Goal: Transaction & Acquisition: Obtain resource

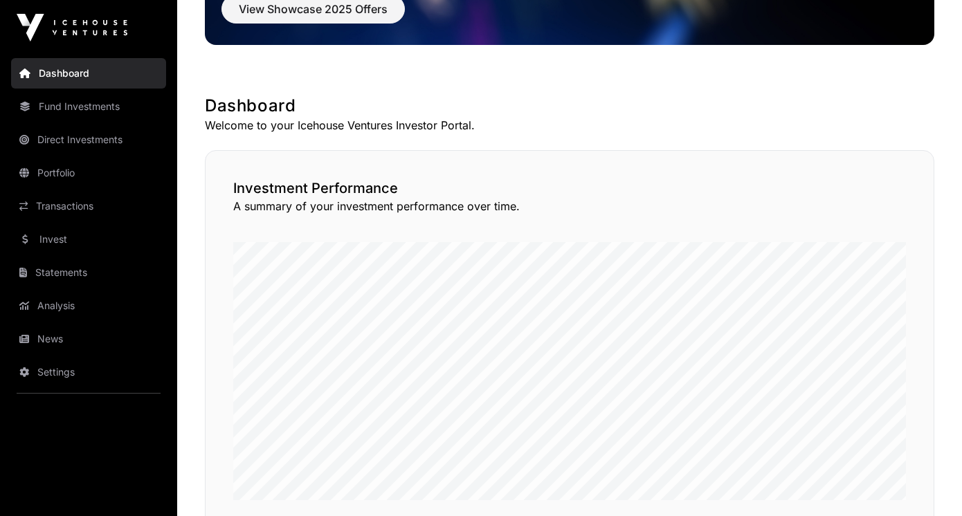
scroll to position [242, 0]
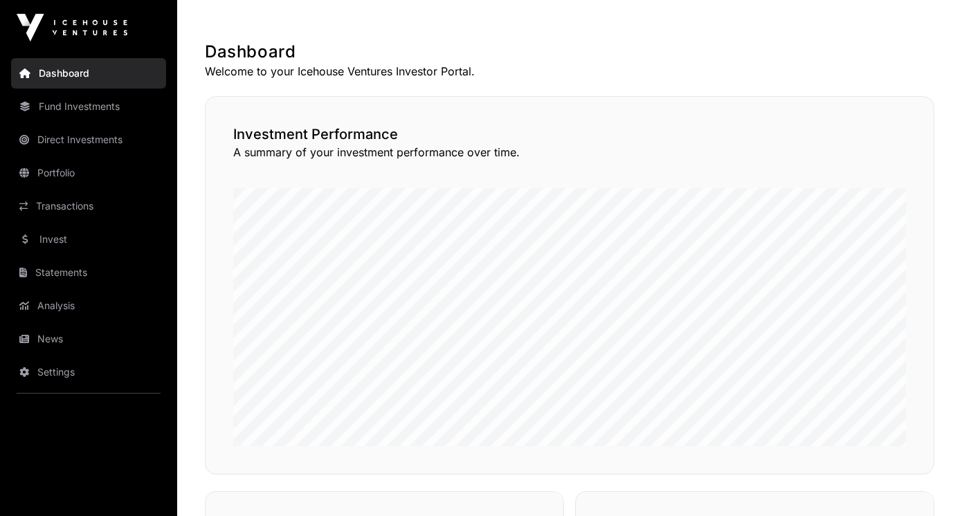
click at [83, 177] on link "Portfolio" at bounding box center [88, 173] width 155 height 30
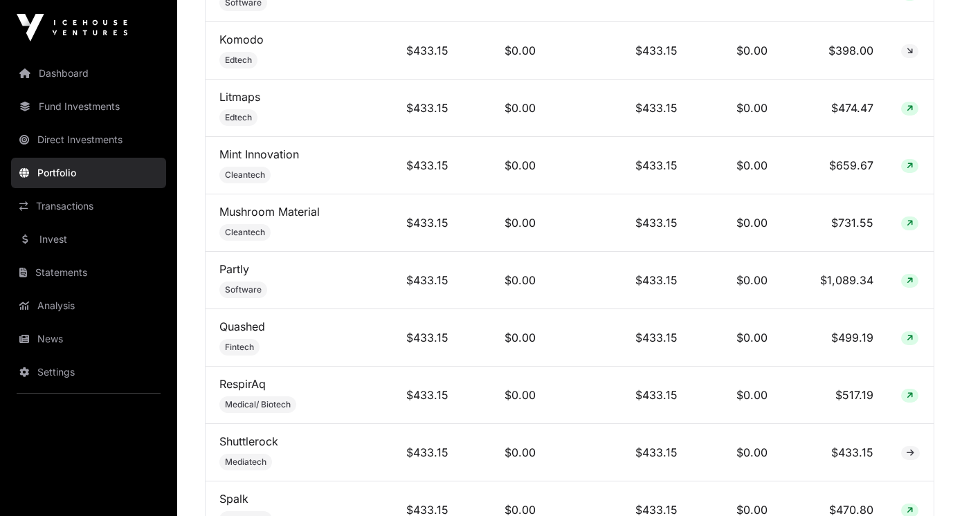
scroll to position [2583, 0]
click at [81, 81] on link "Dashboard" at bounding box center [88, 73] width 155 height 30
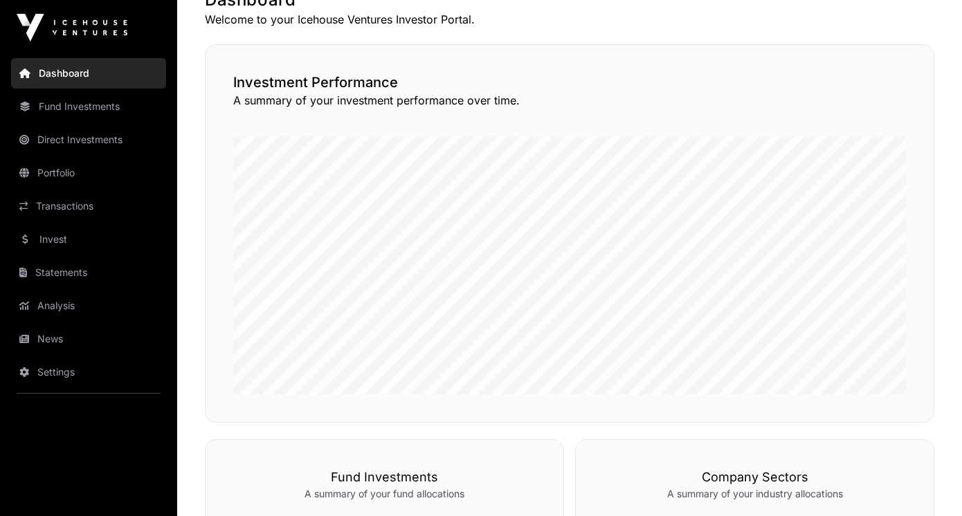
scroll to position [384, 0]
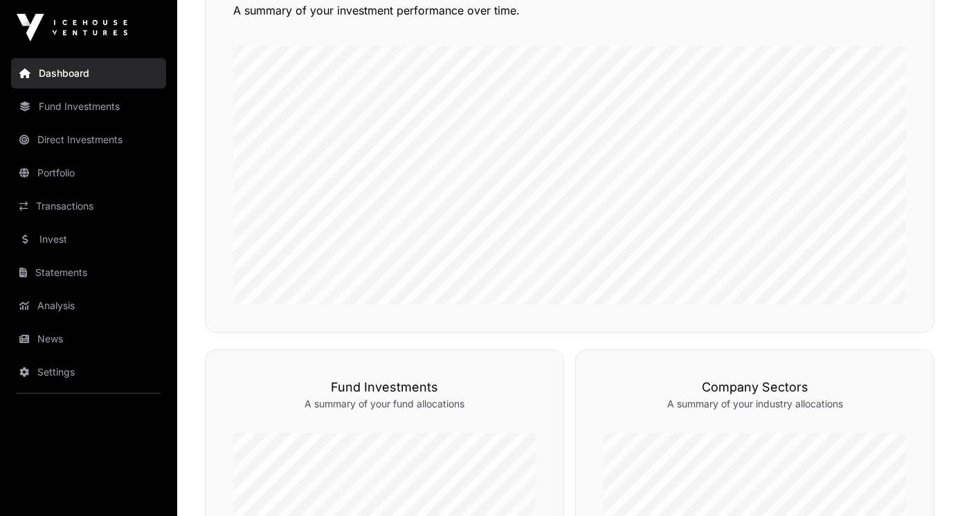
click at [61, 242] on link "Invest" at bounding box center [88, 239] width 155 height 30
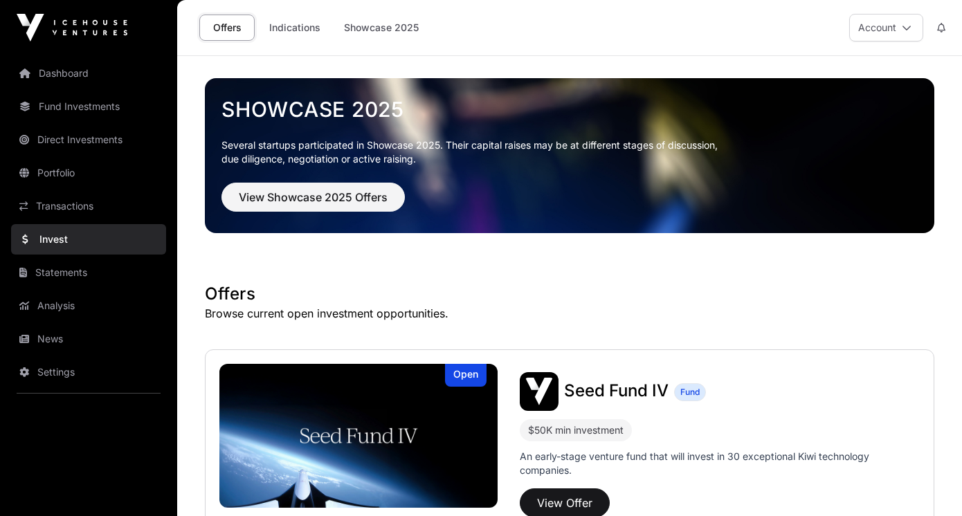
click at [287, 23] on link "Indications" at bounding box center [294, 28] width 69 height 26
click at [312, 31] on link "Indications" at bounding box center [294, 28] width 69 height 26
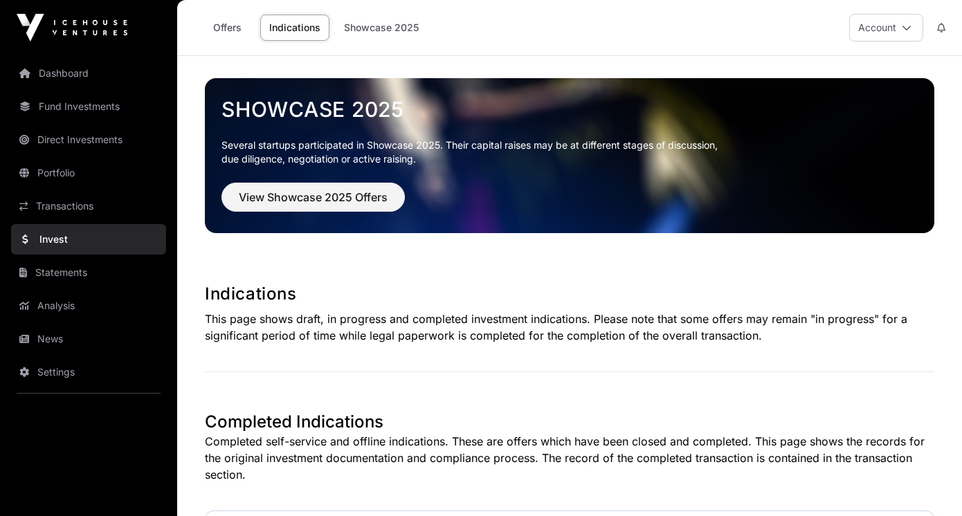
click at [320, 199] on span "View Showcase 2025 Offers" at bounding box center [313, 197] width 149 height 17
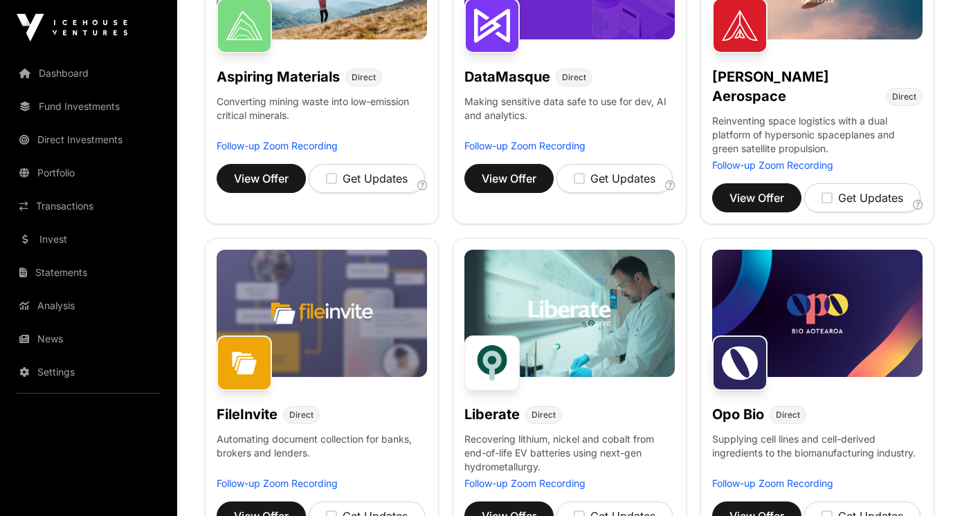
scroll to position [267, 0]
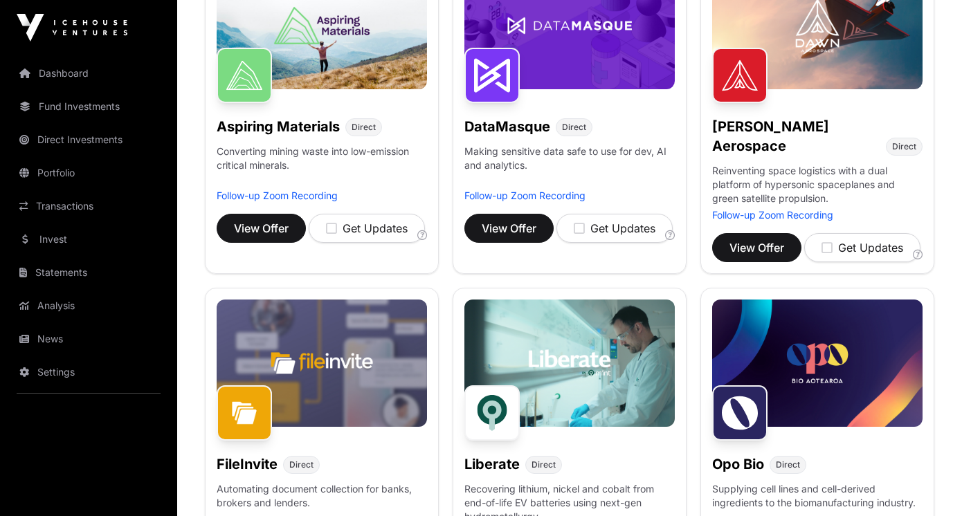
click at [764, 240] on span "View Offer" at bounding box center [757, 248] width 55 height 17
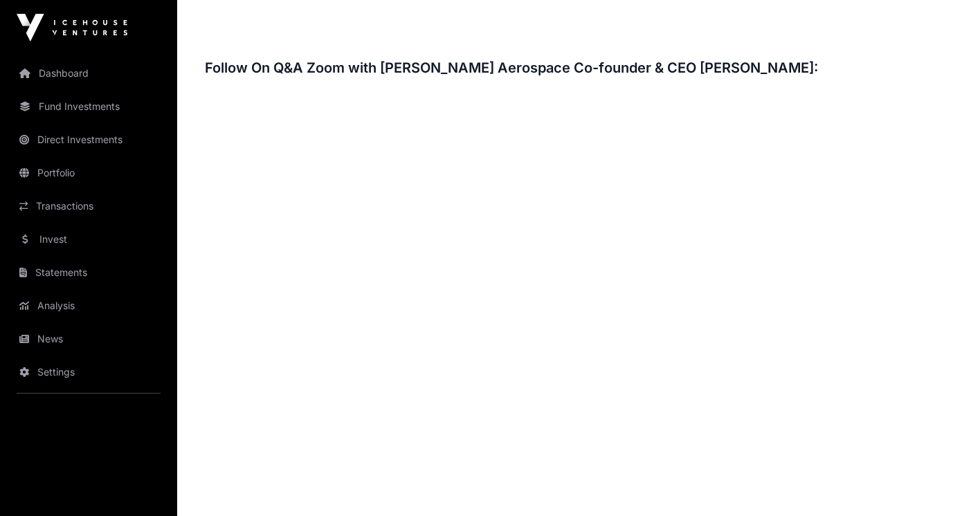
scroll to position [2010, 0]
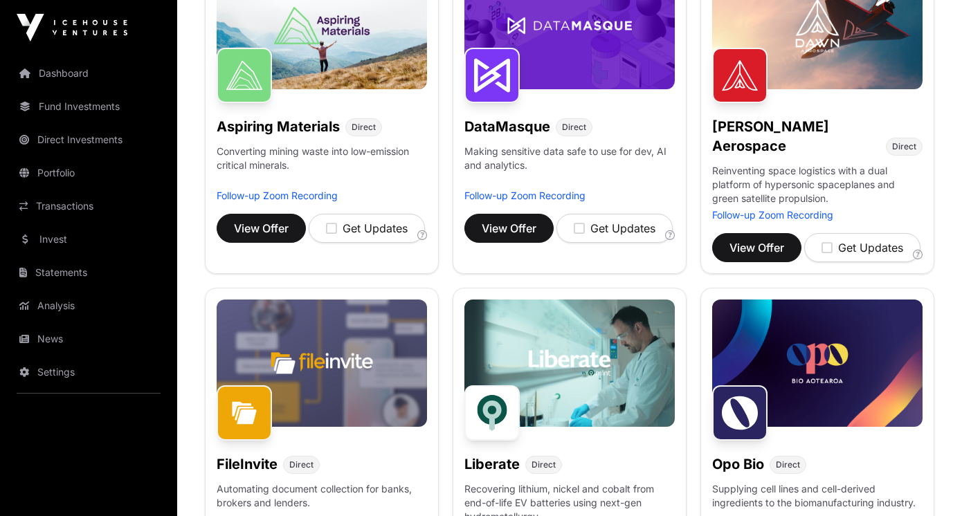
scroll to position [441, 0]
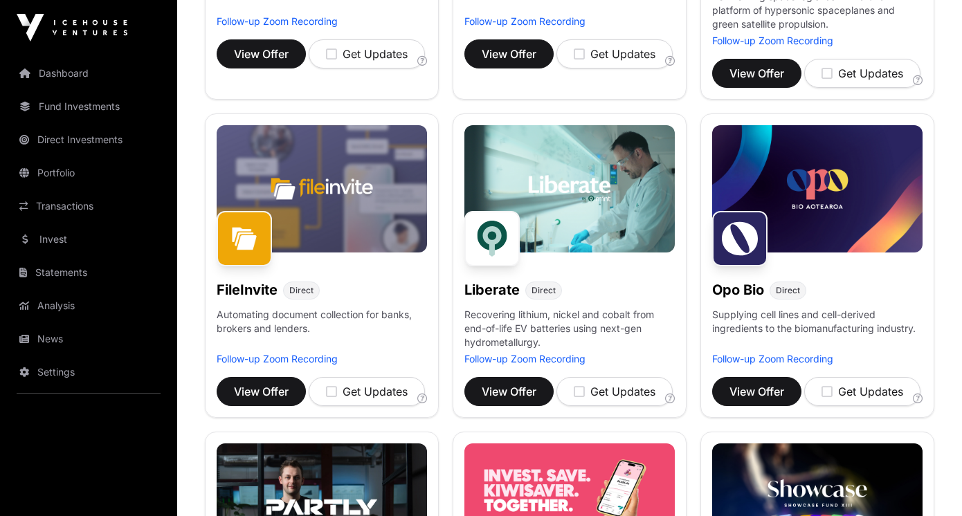
click at [260, 383] on span "View Offer" at bounding box center [261, 391] width 55 height 17
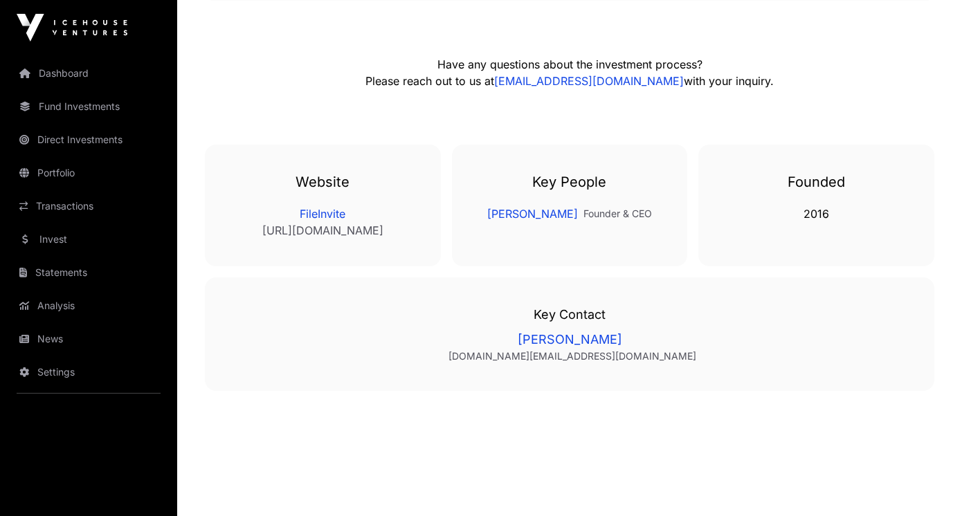
scroll to position [2719, 0]
